Goal: Task Accomplishment & Management: Use online tool/utility

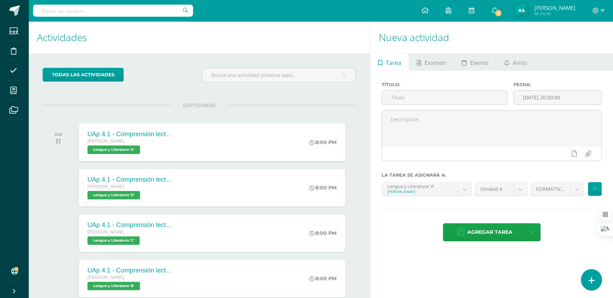
click at [586, 280] on link at bounding box center [591, 280] width 20 height 21
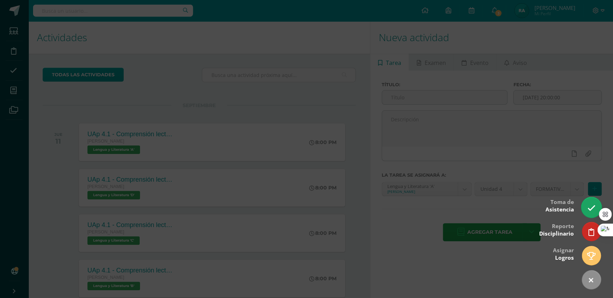
click at [589, 205] on icon at bounding box center [591, 208] width 8 height 8
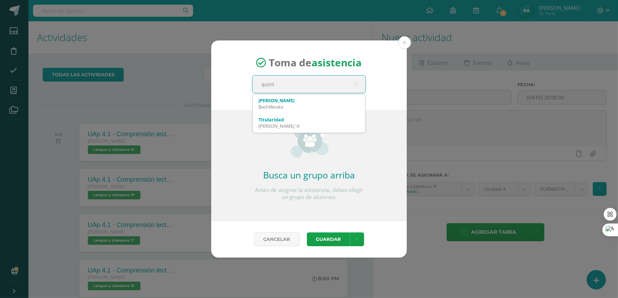
type input "quinto"
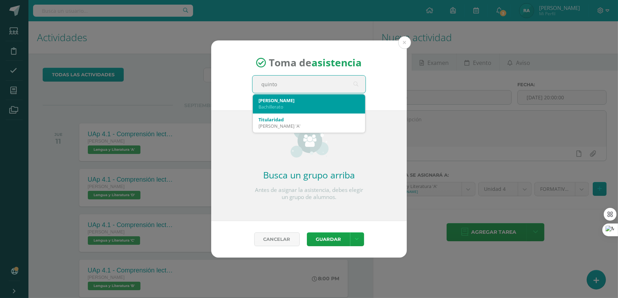
click at [288, 100] on div "[PERSON_NAME]" at bounding box center [308, 100] width 101 height 6
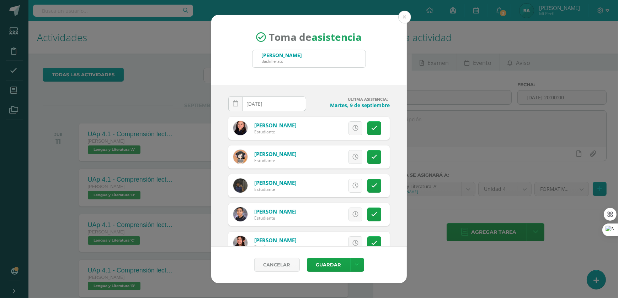
scroll to position [32, 0]
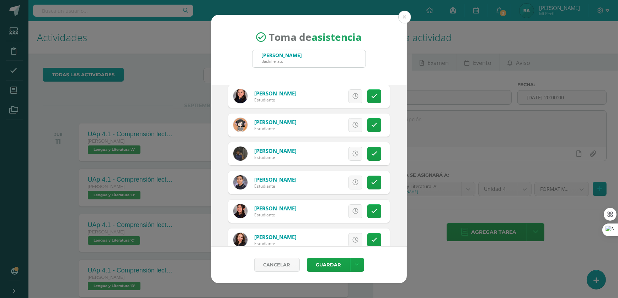
click at [378, 182] on div "Excusa Detalles sobre excusa: Añadir excusa a todas las inasistencias del día C…" at bounding box center [338, 182] width 102 height 23
drag, startPoint x: 376, startPoint y: 182, endPoint x: 371, endPoint y: 181, distance: 5.0
click at [376, 182] on link at bounding box center [374, 183] width 14 height 14
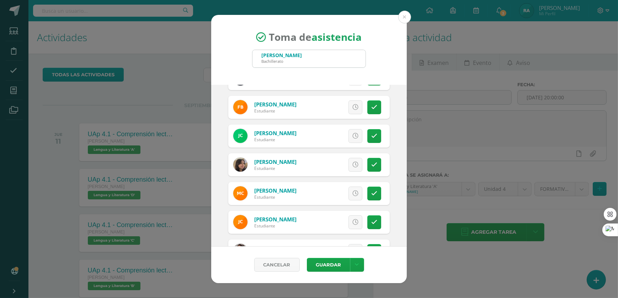
scroll to position [226, 0]
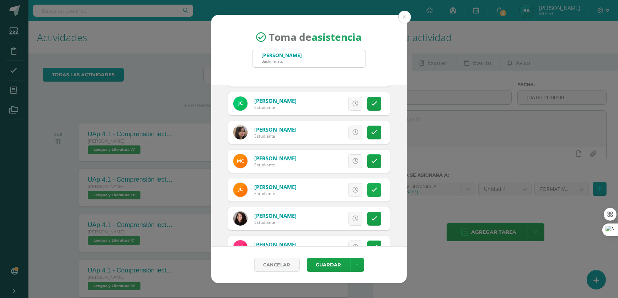
click at [367, 191] on link at bounding box center [374, 190] width 14 height 14
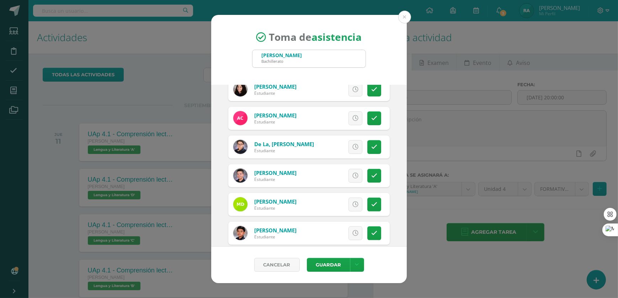
scroll to position [387, 0]
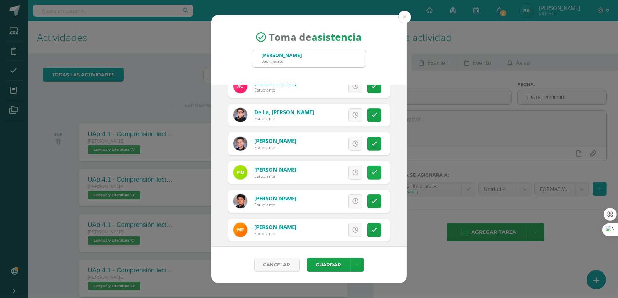
click at [371, 174] on icon at bounding box center [374, 173] width 6 height 6
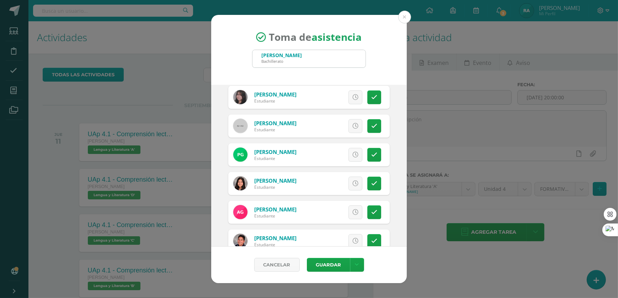
scroll to position [581, 0]
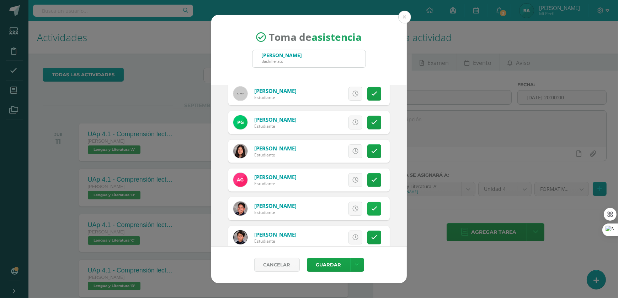
click at [371, 206] on icon at bounding box center [374, 209] width 6 height 6
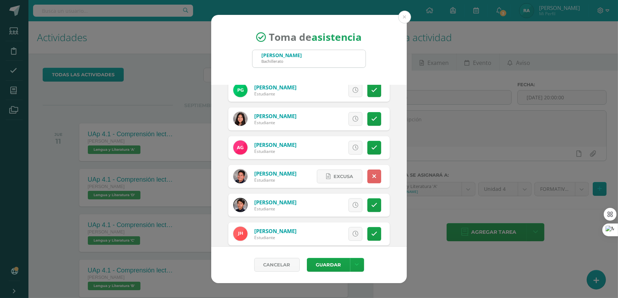
scroll to position [646, 0]
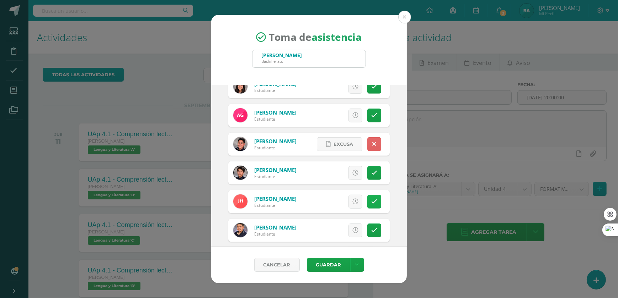
click at [374, 203] on link at bounding box center [374, 202] width 14 height 14
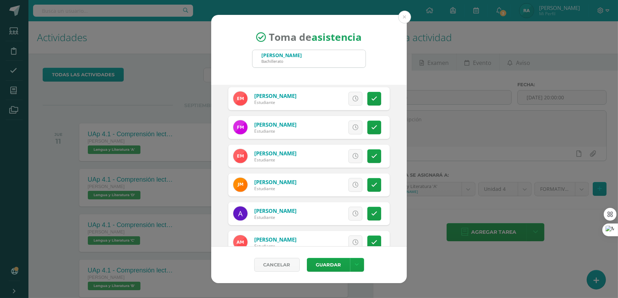
scroll to position [904, 0]
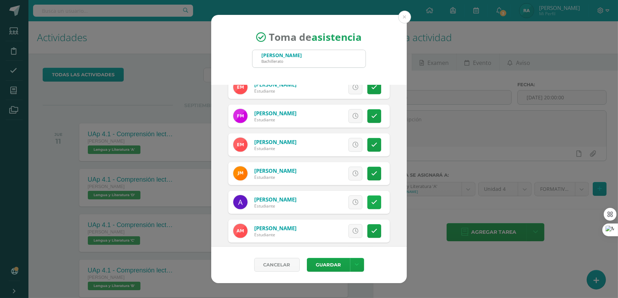
click at [373, 203] on link at bounding box center [374, 203] width 14 height 14
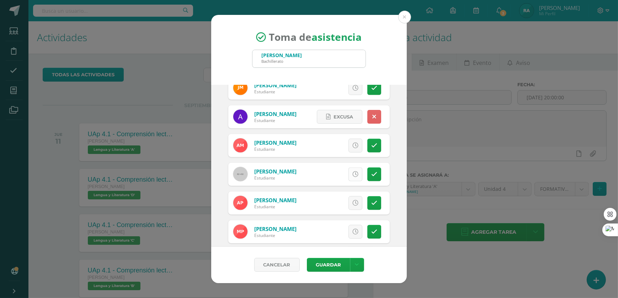
scroll to position [1001, 0]
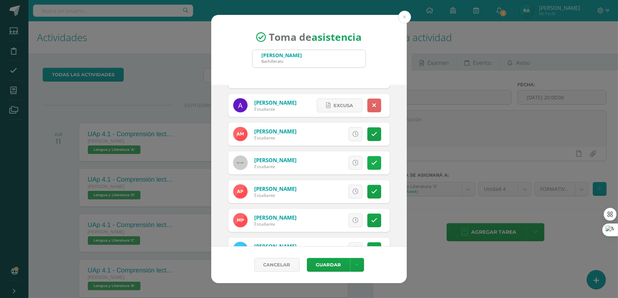
click at [367, 166] on link at bounding box center [374, 163] width 14 height 14
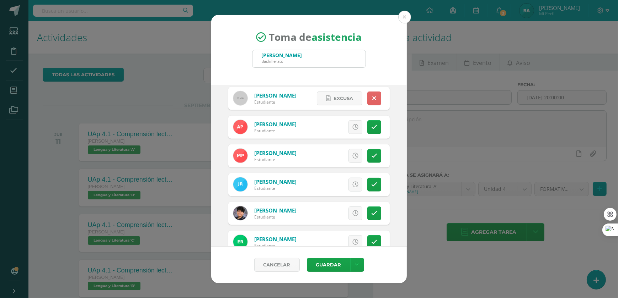
scroll to position [1098, 0]
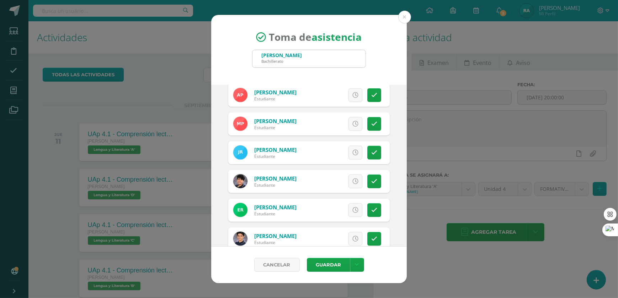
click at [377, 206] on div "Excusa Detalles sobre excusa: Añadir excusa a todas las inasistencias del día C…" at bounding box center [338, 210] width 102 height 23
click at [373, 209] on link at bounding box center [374, 211] width 14 height 14
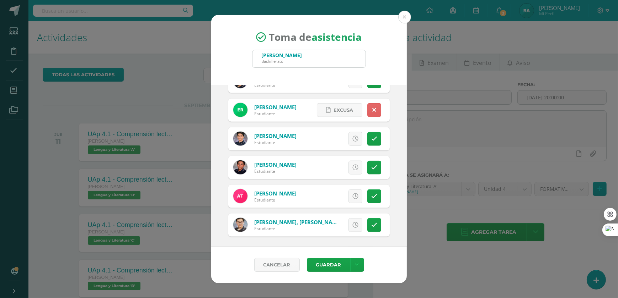
scroll to position [1200, 0]
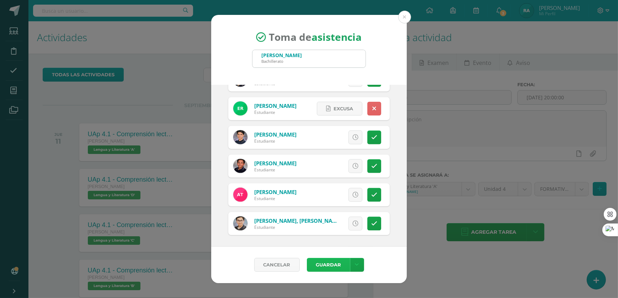
click at [338, 267] on button "Guardar" at bounding box center [328, 265] width 43 height 14
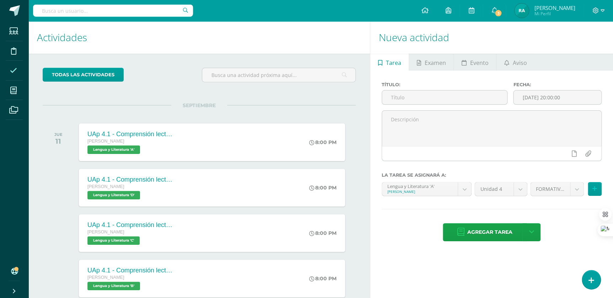
click at [15, 75] on span at bounding box center [14, 71] width 16 height 16
click at [15, 70] on icon at bounding box center [13, 70] width 7 height 7
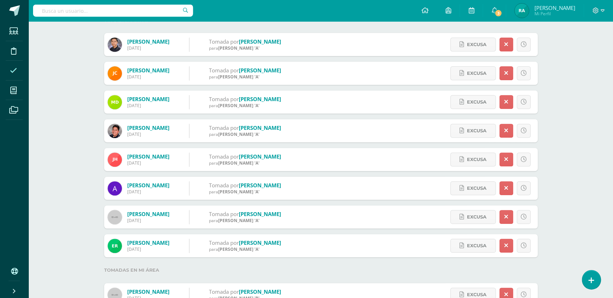
scroll to position [97, 0]
click at [506, 129] on icon at bounding box center [506, 131] width 4 height 6
click at [507, 133] on link at bounding box center [506, 131] width 14 height 14
click at [522, 160] on icon at bounding box center [524, 159] width 6 height 6
click at [523, 243] on icon at bounding box center [524, 246] width 6 height 6
